Goal: Share content

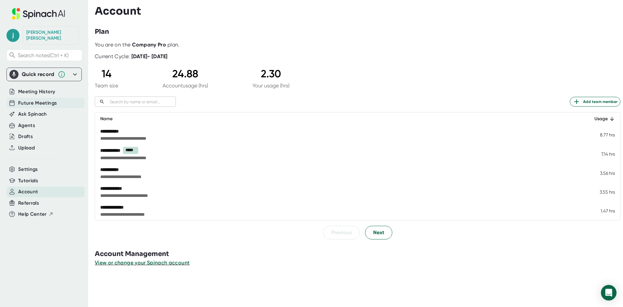
click at [38, 101] on div "Future Meetings" at bounding box center [45, 103] width 78 height 11
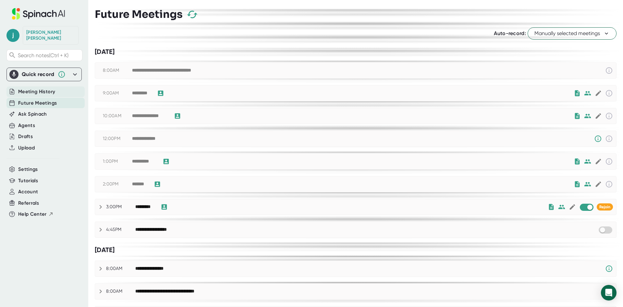
click at [41, 88] on span "Meeting History" at bounding box center [36, 91] width 37 height 7
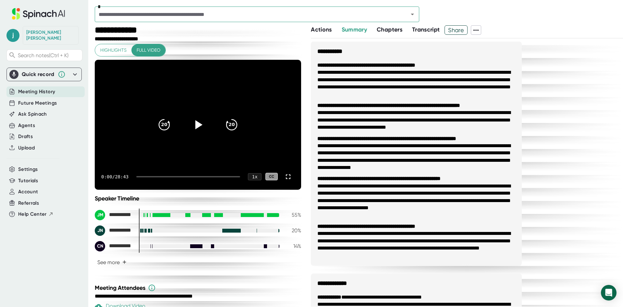
click at [314, 28] on span "Actions" at bounding box center [321, 29] width 21 height 7
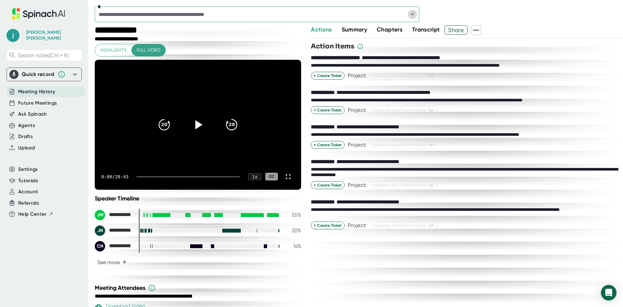
click at [415, 16] on icon "Open" at bounding box center [413, 14] width 8 height 8
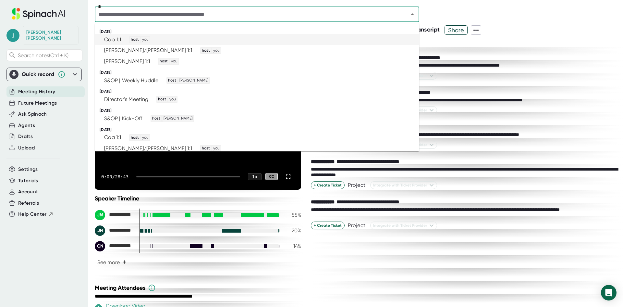
click at [119, 39] on div "Coa 1:1" at bounding box center [112, 39] width 17 height 6
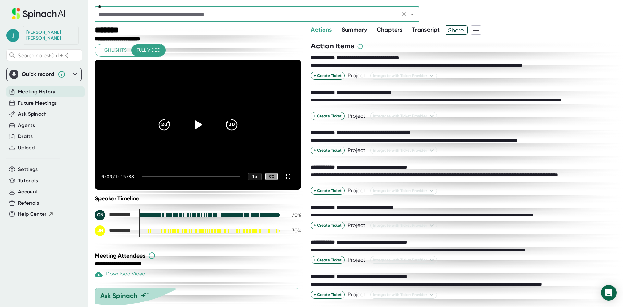
click at [460, 35] on div "**********" at bounding box center [467, 165] width 312 height 281
click at [460, 30] on span "Share" at bounding box center [456, 29] width 22 height 11
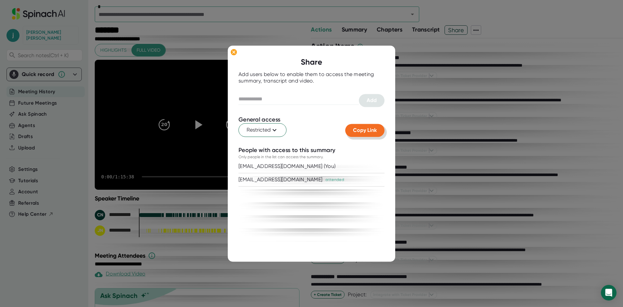
click at [362, 128] on span "Copy Link" at bounding box center [365, 130] width 24 height 6
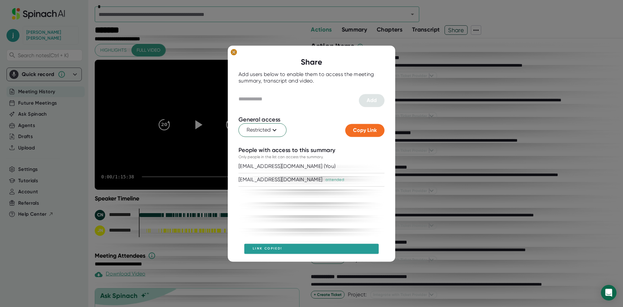
click at [233, 52] on ellipse at bounding box center [234, 52] width 6 height 6
